Goal: Find contact information: Find contact information

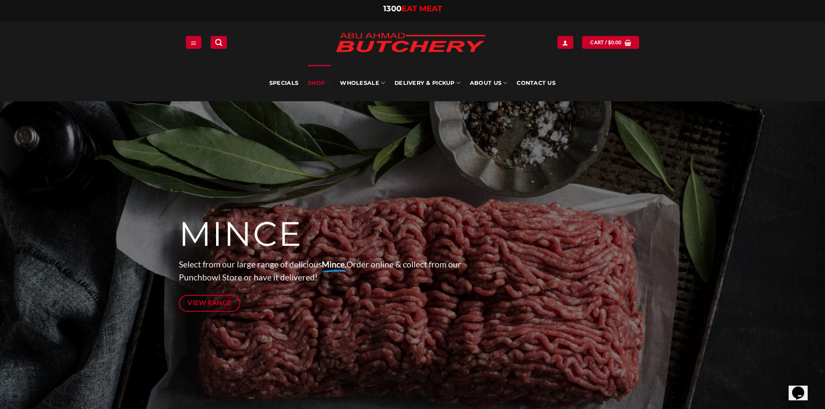
click at [318, 83] on link "SHOP" at bounding box center [319, 83] width 23 height 36
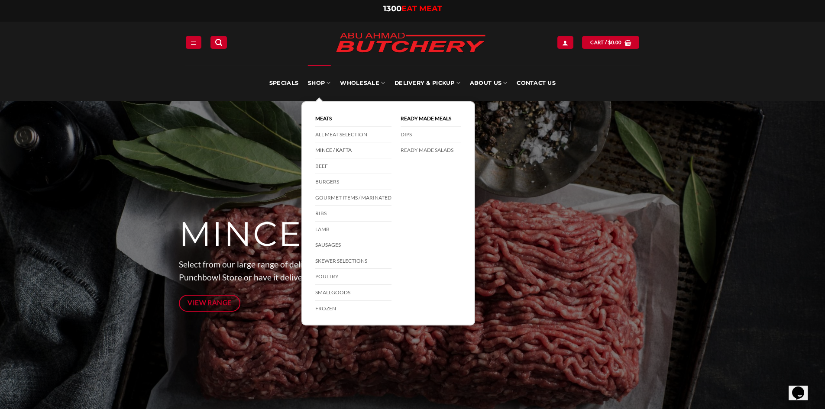
click at [349, 150] on link "Mince / Kafta" at bounding box center [353, 151] width 76 height 16
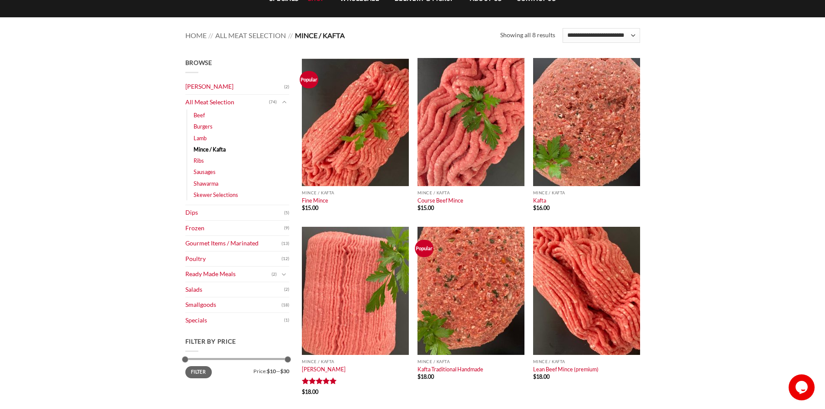
scroll to position [87, 0]
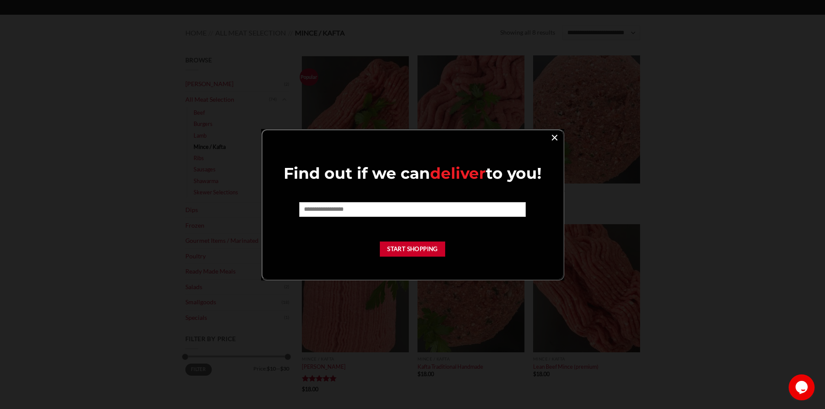
click at [555, 138] on link "×" at bounding box center [554, 137] width 13 height 12
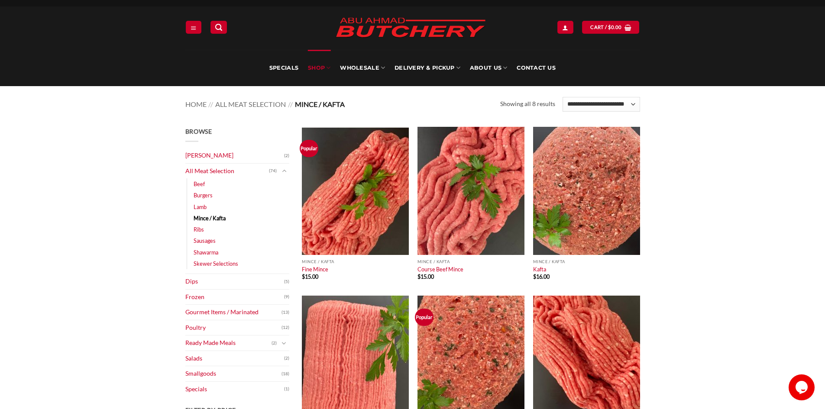
scroll to position [0, 0]
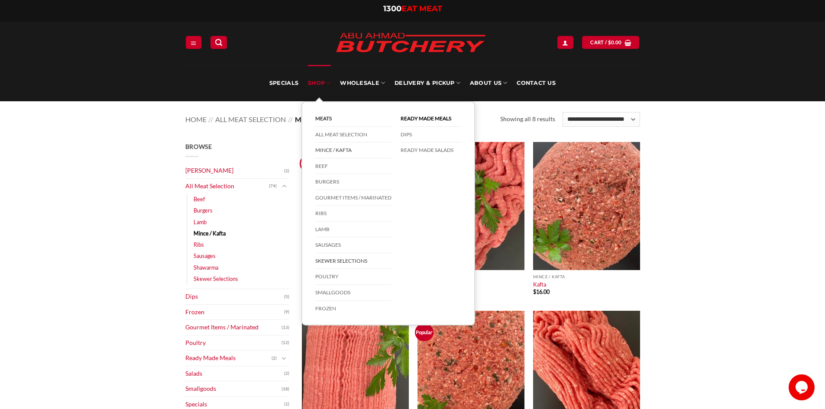
click at [341, 261] on link "Skewer Selections" at bounding box center [353, 261] width 76 height 16
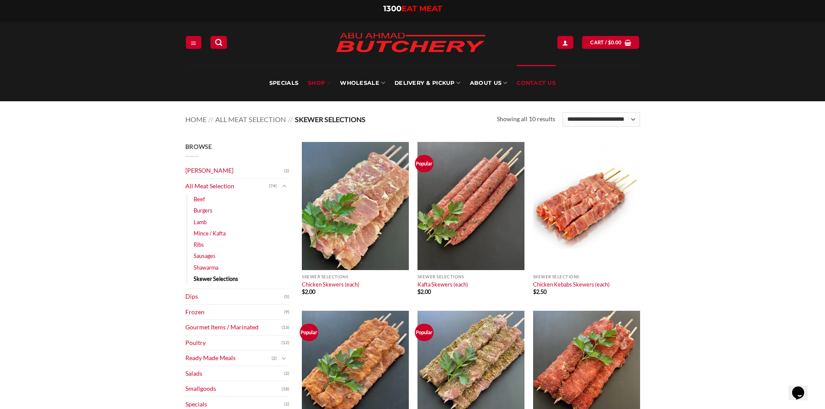
click at [531, 81] on link "Contact Us" at bounding box center [536, 83] width 39 height 36
